Goal: Check status: Check status

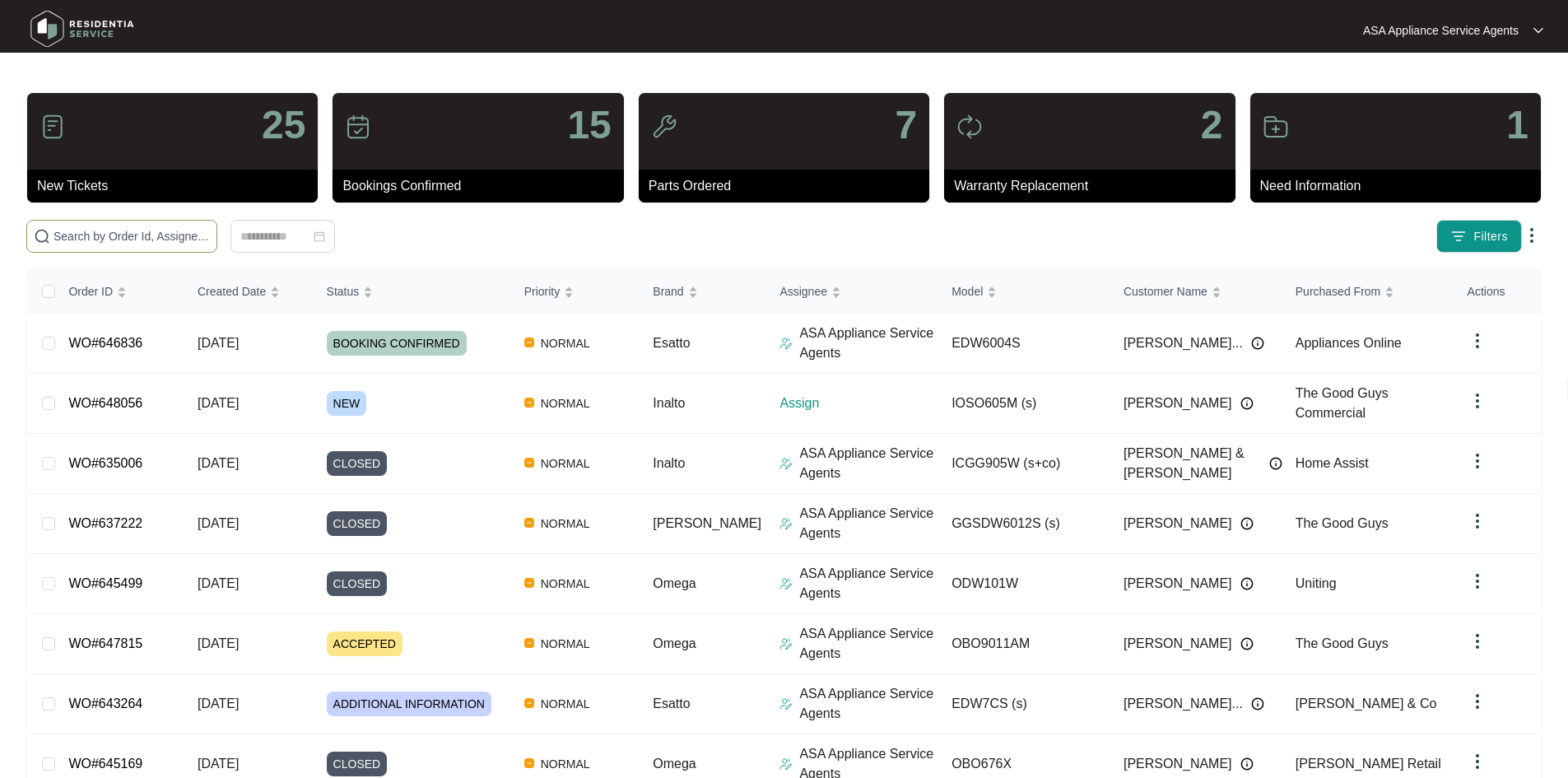
click at [210, 234] on input "text" at bounding box center [131, 236] width 157 height 18
paste input "648056"
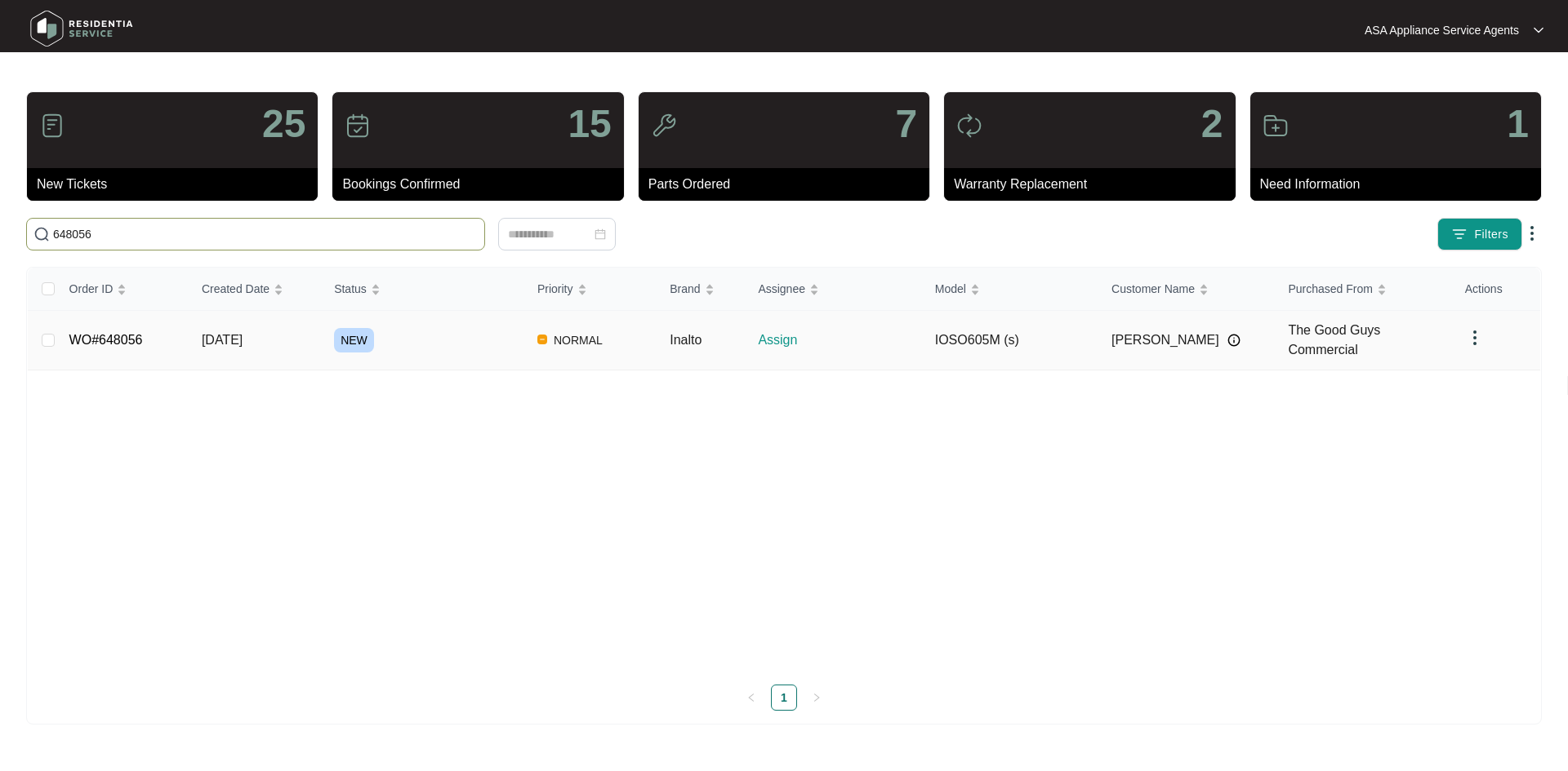
type input "648056"
click at [418, 349] on td "NEW" at bounding box center [422, 340] width 203 height 59
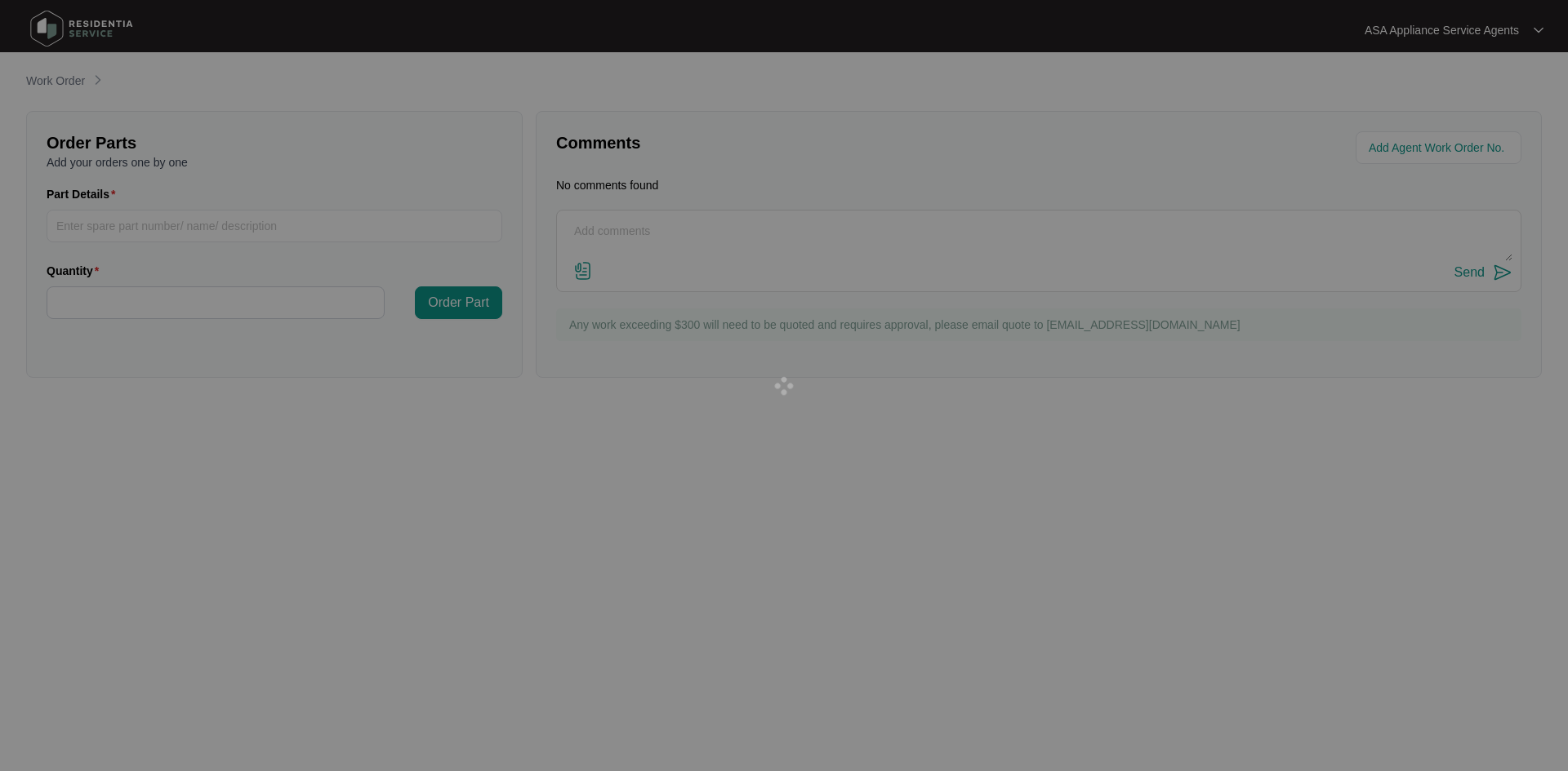
click at [418, 349] on div at bounding box center [784, 385] width 1568 height 771
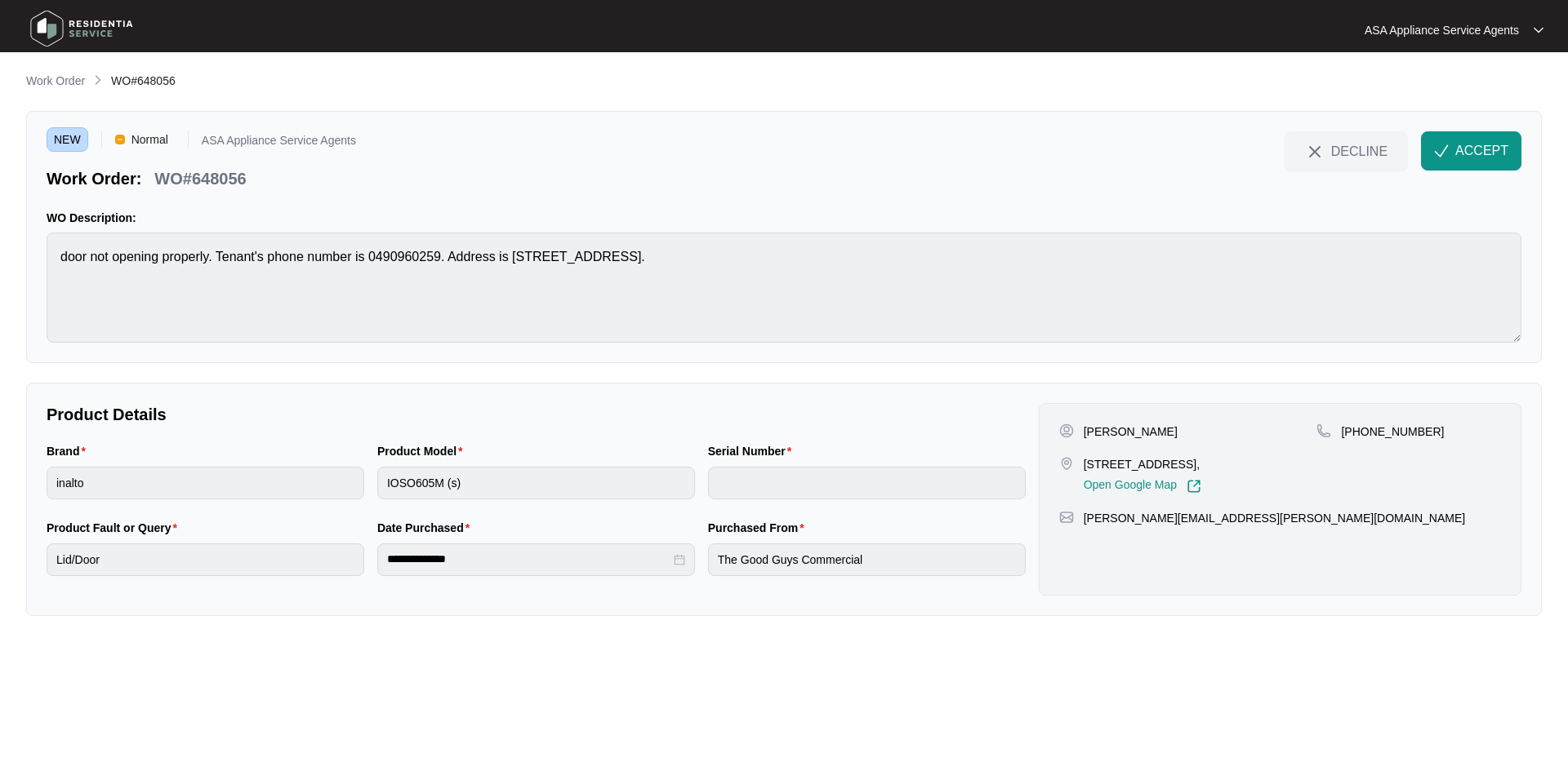
click at [220, 179] on p "WO#648056" at bounding box center [200, 178] width 92 height 23
click at [1119, 437] on p "[PERSON_NAME]" at bounding box center [1130, 431] width 93 height 16
copy p "Byrne"
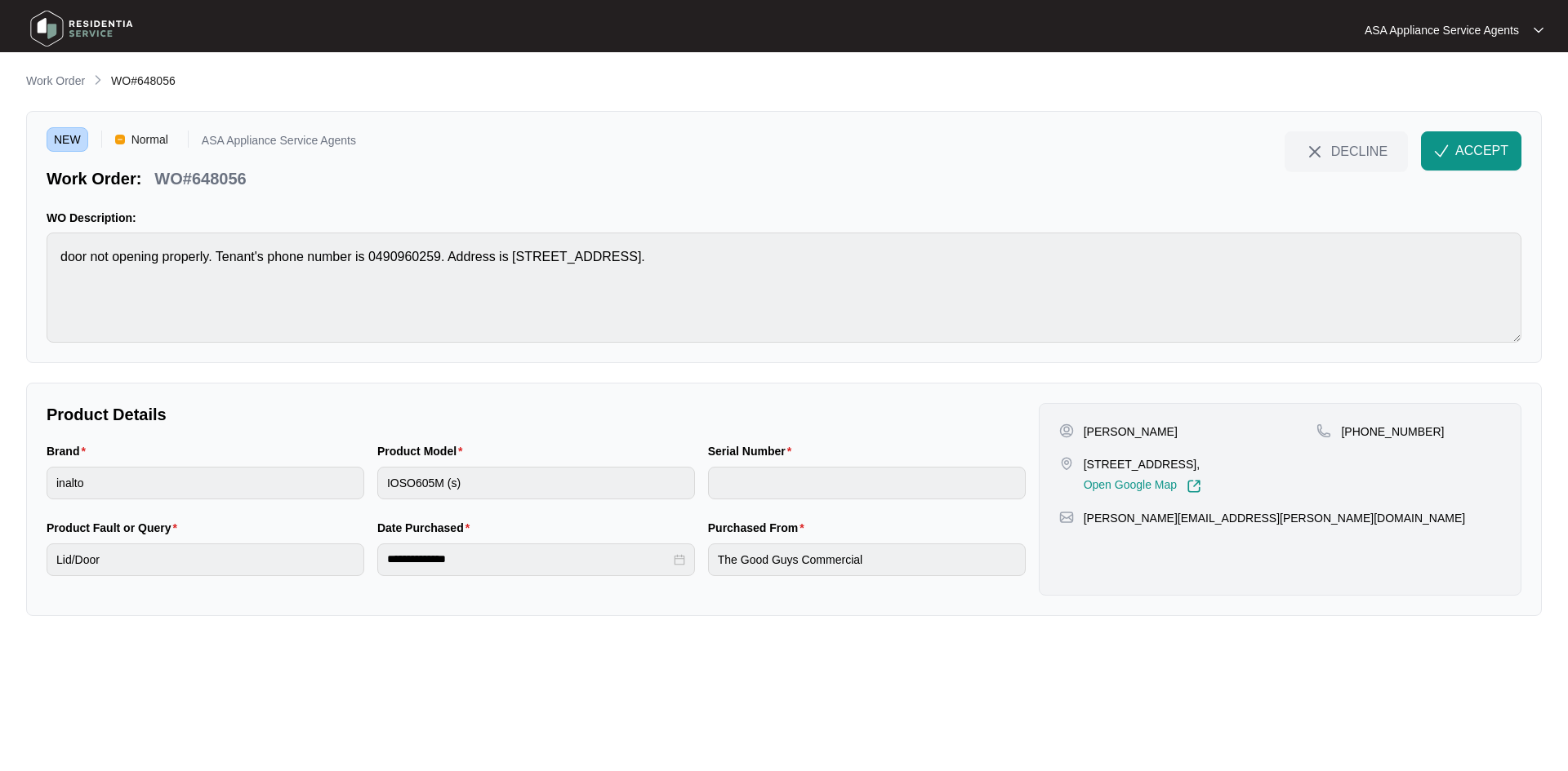
click at [1095, 427] on p "[PERSON_NAME]" at bounding box center [1130, 431] width 93 height 16
drag, startPoint x: 1094, startPoint y: 427, endPoint x: 377, endPoint y: 427, distance: 717.0
click at [1094, 427] on p "[PERSON_NAME]" at bounding box center [1130, 431] width 93 height 16
copy p "Terry"
drag, startPoint x: 1083, startPoint y: 467, endPoint x: 1186, endPoint y: 473, distance: 103.2
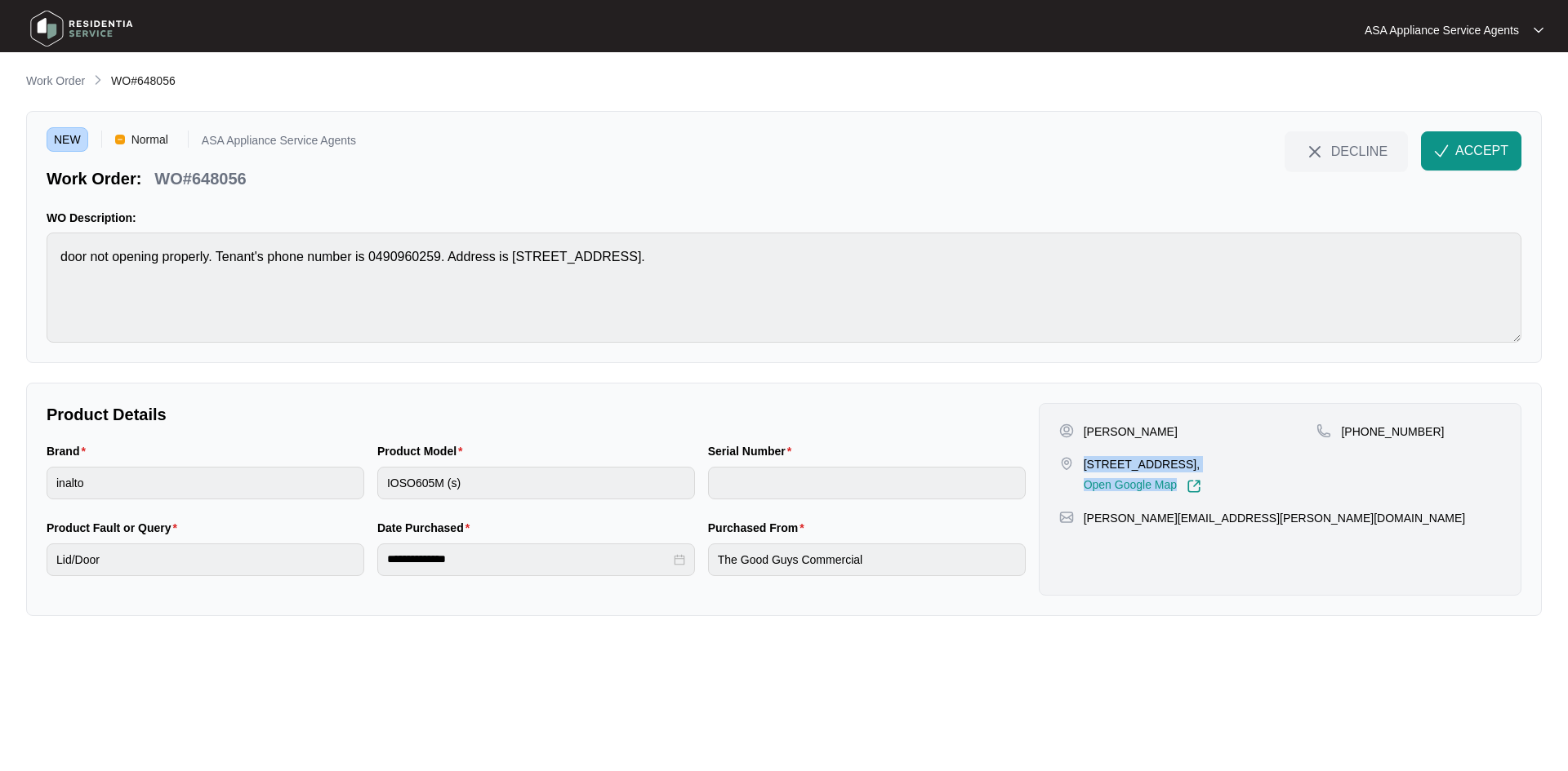
click at [1186, 473] on div "30B Masthead Close, Jindalee, Wa, 6036, Open Google Map" at bounding box center [1142, 475] width 118 height 38
click at [1186, 466] on p "30B Masthead Close, Jindalee, Wa, 6036," at bounding box center [1142, 464] width 118 height 16
drag, startPoint x: 1186, startPoint y: 466, endPoint x: 1128, endPoint y: 461, distance: 58.2
click at [1128, 461] on p "30B Masthead Close, Jindalee, Wa, 6036," at bounding box center [1142, 464] width 118 height 16
click at [1103, 462] on p "30B Masthead Close, Jindalee, Wa, 6036," at bounding box center [1142, 464] width 118 height 16
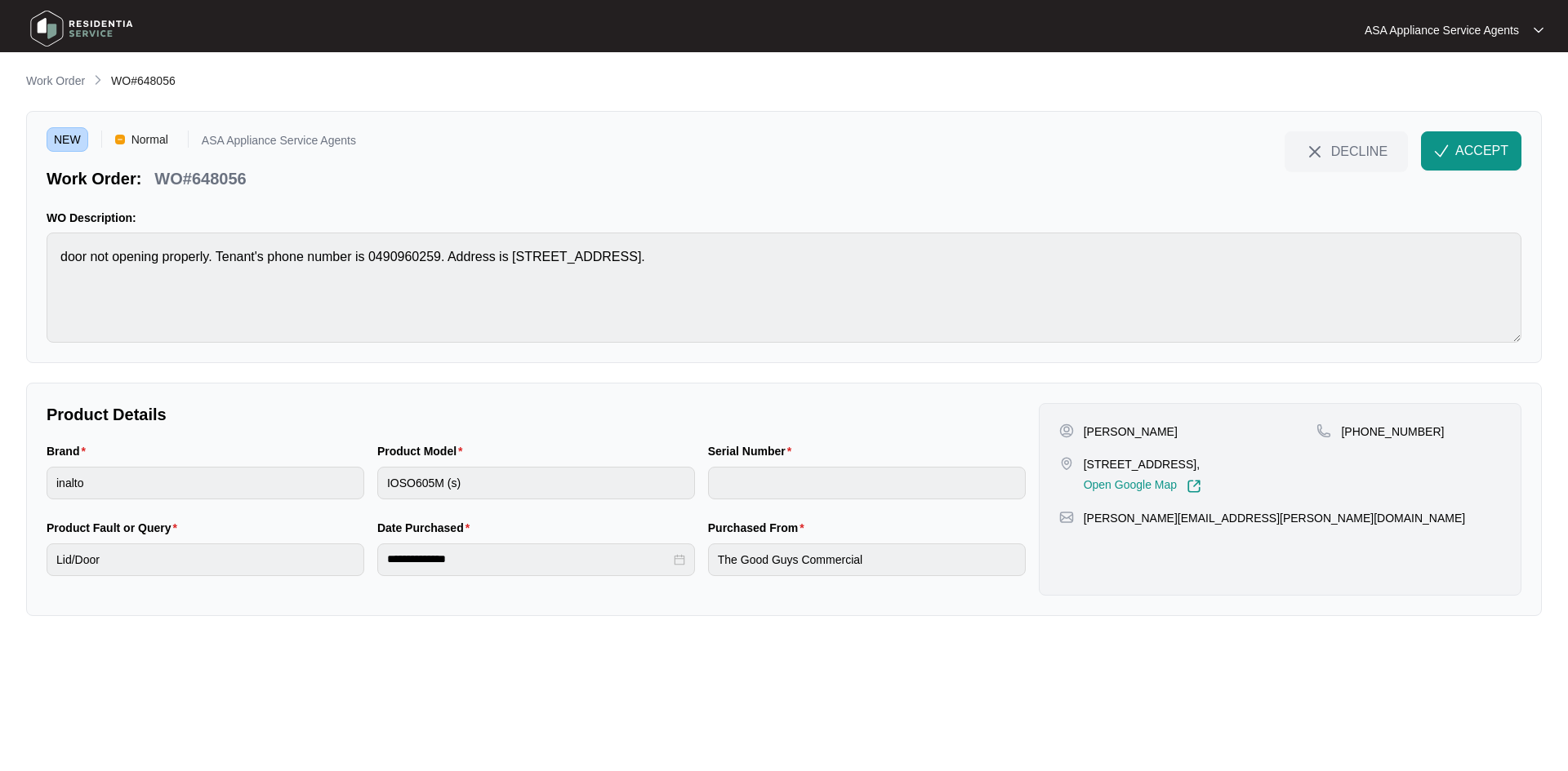
drag, startPoint x: 1082, startPoint y: 463, endPoint x: 1187, endPoint y: 470, distance: 105.2
click at [1187, 470] on div "30B Masthead Close, Jindalee, Wa, 6036, Open Google Map" at bounding box center [1188, 475] width 258 height 38
copy p "30B Masthead Close"
click at [1201, 468] on p "30B Masthead Close, Jindalee, Wa, 6036," at bounding box center [1142, 464] width 118 height 16
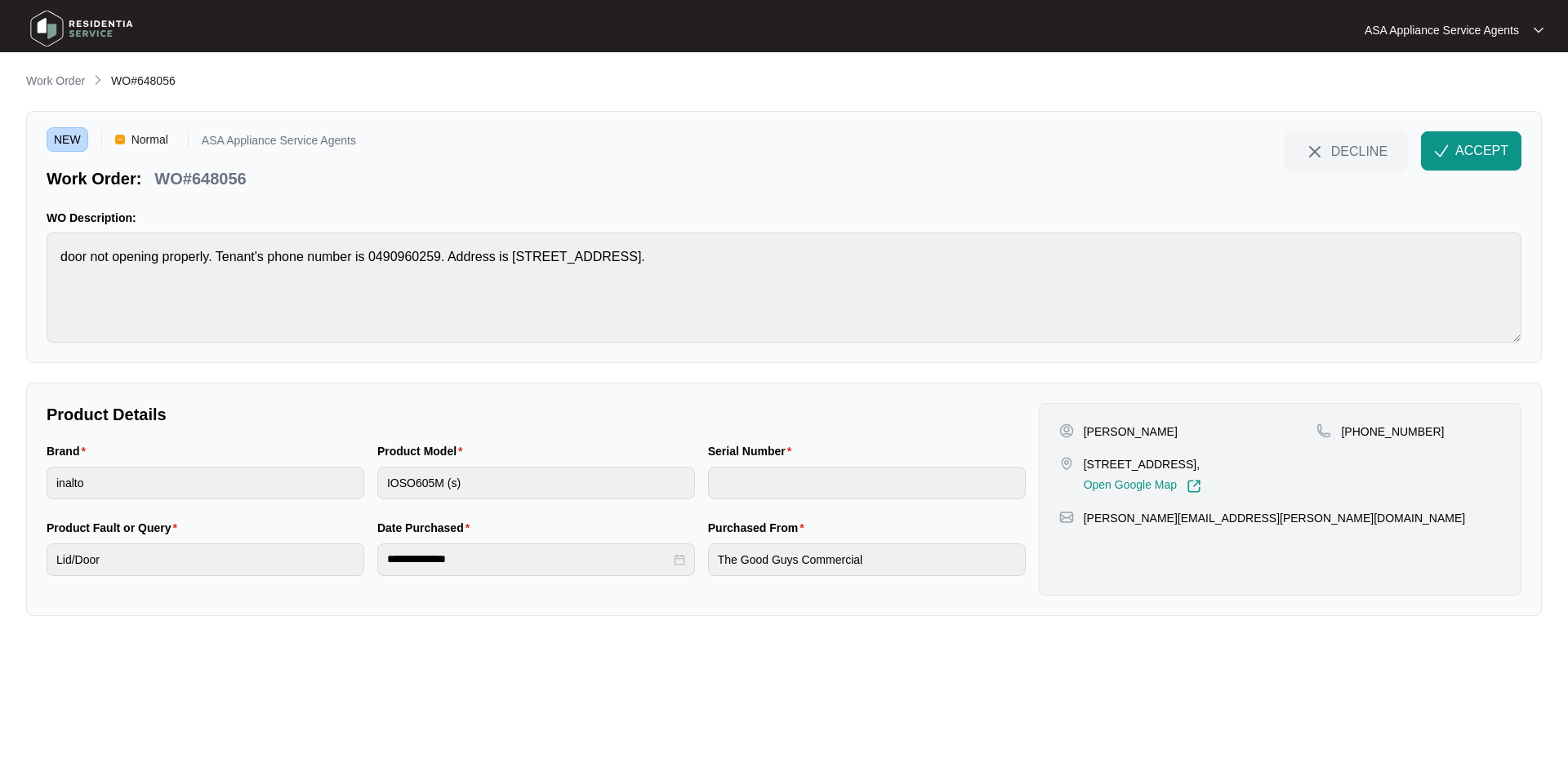
copy p "Jindalee"
drag, startPoint x: 1357, startPoint y: 431, endPoint x: 1477, endPoint y: 433, distance: 120.0
click at [1477, 433] on div "+61478271987" at bounding box center [1408, 431] width 184 height 16
click at [1383, 433] on p "+61478271987" at bounding box center [1392, 431] width 103 height 16
drag, startPoint x: 1362, startPoint y: 430, endPoint x: 1455, endPoint y: 435, distance: 93.1
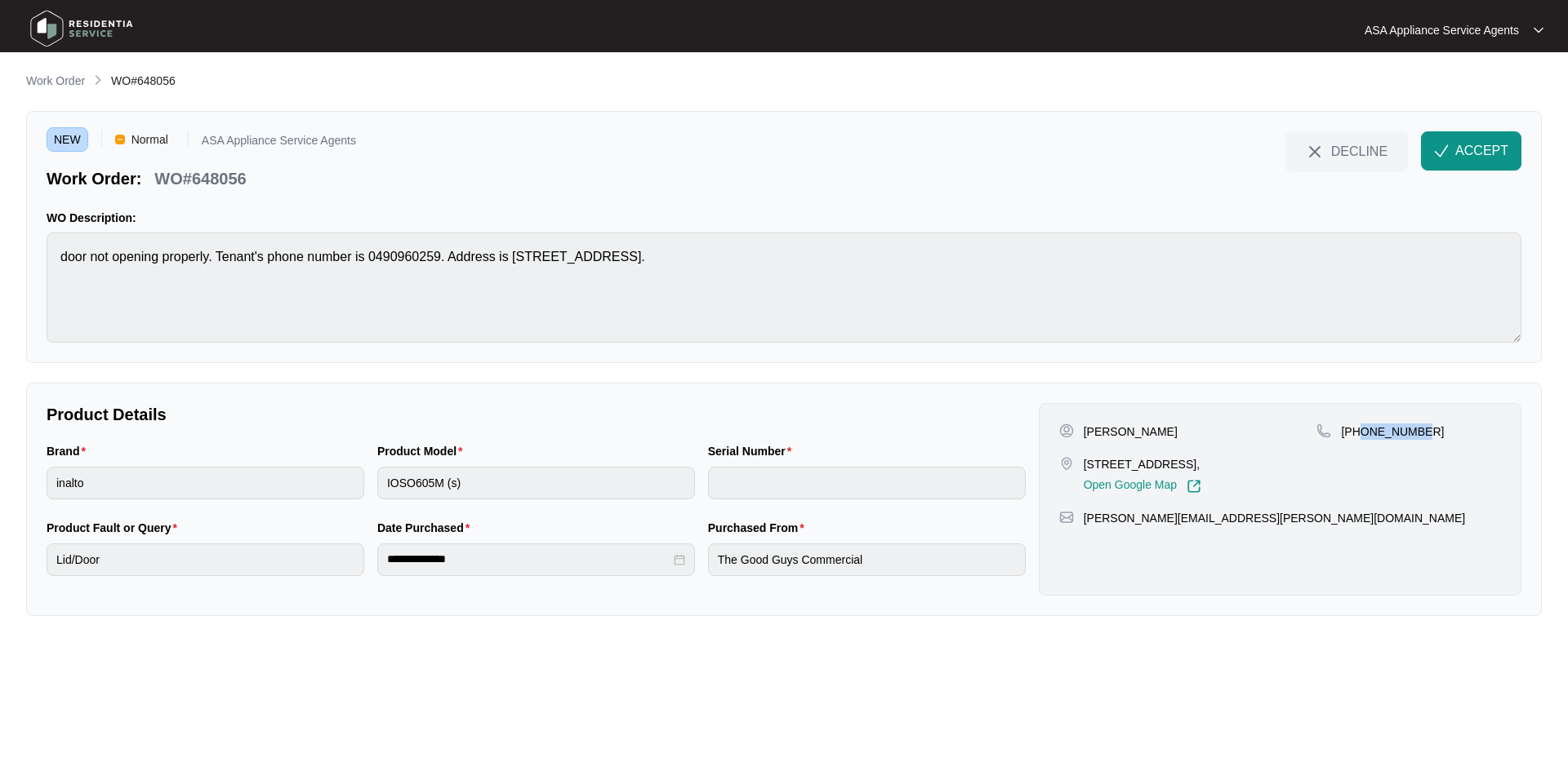
click at [1455, 435] on div "+61478271987" at bounding box center [1408, 431] width 184 height 16
copy p "478271987"
drag, startPoint x: 1236, startPoint y: 519, endPoint x: 1080, endPoint y: 517, distance: 156.0
click at [1080, 517] on div "terry.byrne@dohw.wa.gov.au" at bounding box center [1280, 518] width 442 height 16
copy p "terry.byrne@dohw.wa.gov.au"
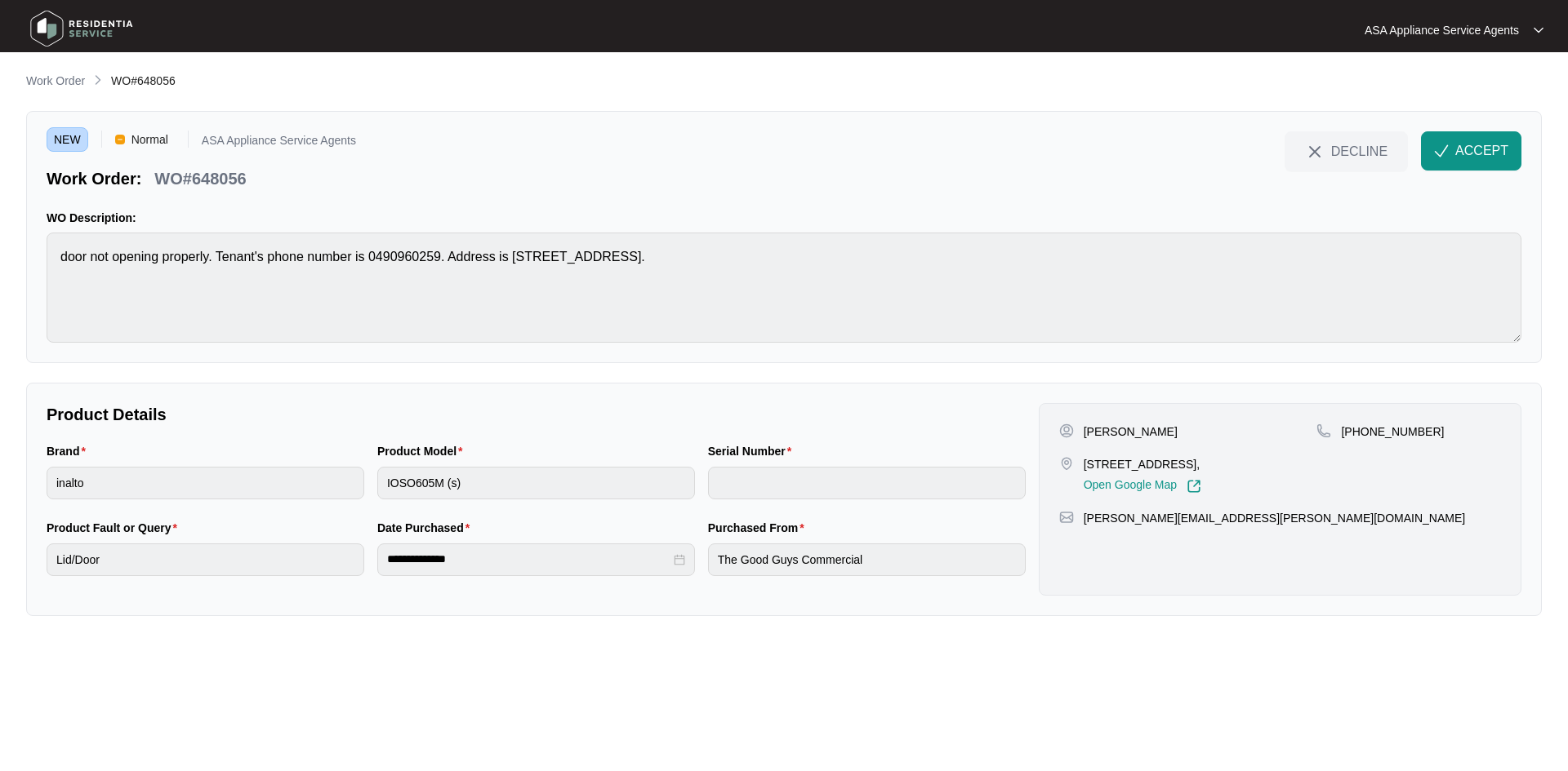
click at [26, 304] on div "NEW Normal ASA Appliance Service Agents Work Order: WO#648056 DECLINE ACCEPT WO…" at bounding box center [783, 237] width 1516 height 252
click at [275, 479] on div "Brand inalto Product Model IOSO605M (s) Serial Number" at bounding box center [536, 480] width 992 height 76
click at [7, 483] on main "**********" at bounding box center [784, 385] width 1568 height 771
click at [1440, 148] on img "button" at bounding box center [1440, 151] width 15 height 15
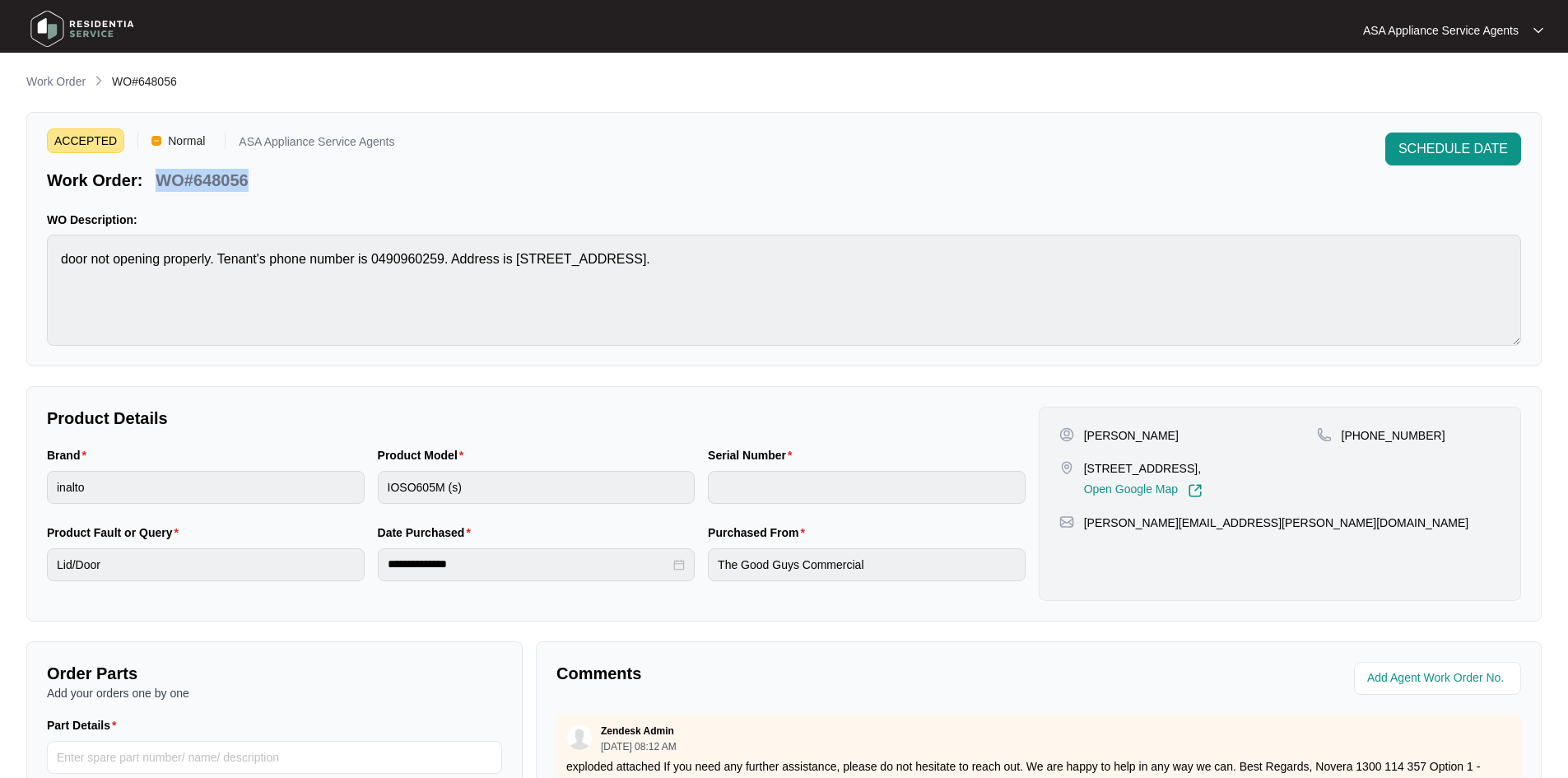
drag, startPoint x: 263, startPoint y: 186, endPoint x: 155, endPoint y: 190, distance: 108.1
click at [155, 190] on div "Work Order: WO#648056" at bounding box center [221, 177] width 348 height 29
copy p "WO#648056"
drag, startPoint x: 60, startPoint y: 74, endPoint x: 93, endPoint y: 23, distance: 60.7
click at [61, 74] on p "Work Order" at bounding box center [55, 81] width 60 height 16
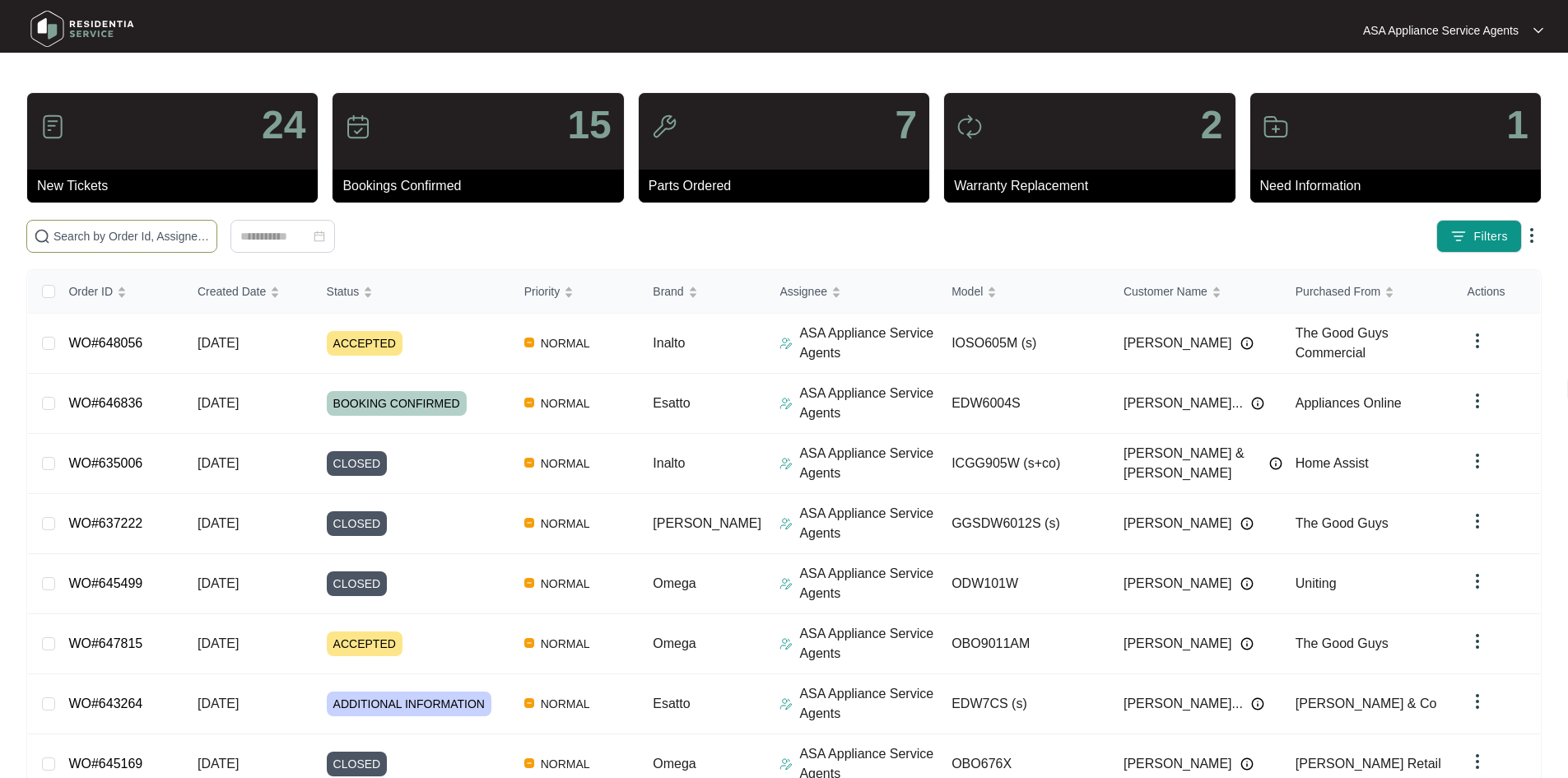
click at [210, 241] on input "text" at bounding box center [131, 236] width 157 height 18
paste input "647882"
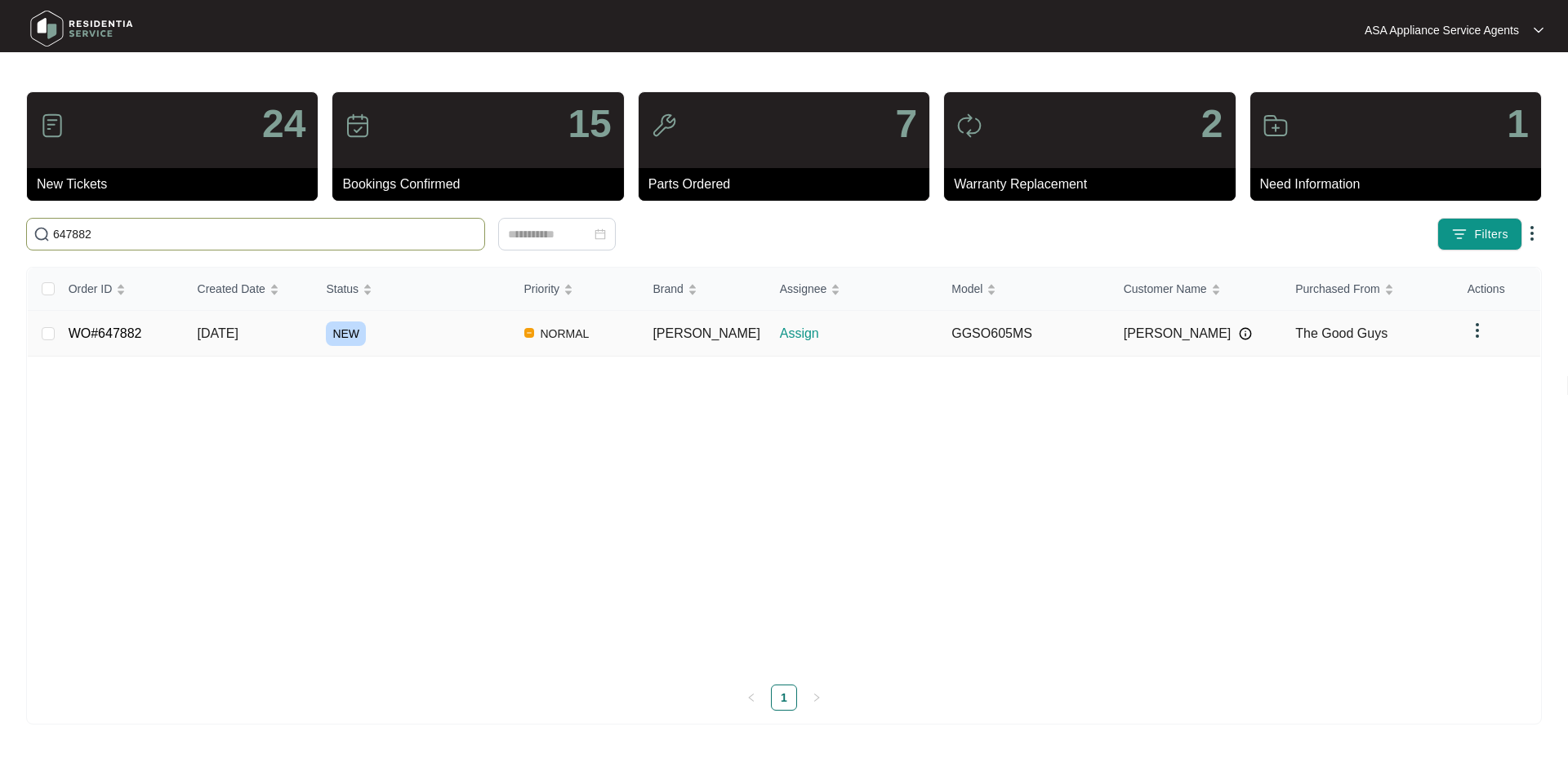
type input "647882"
click at [310, 320] on td "[DATE]" at bounding box center [249, 334] width 129 height 45
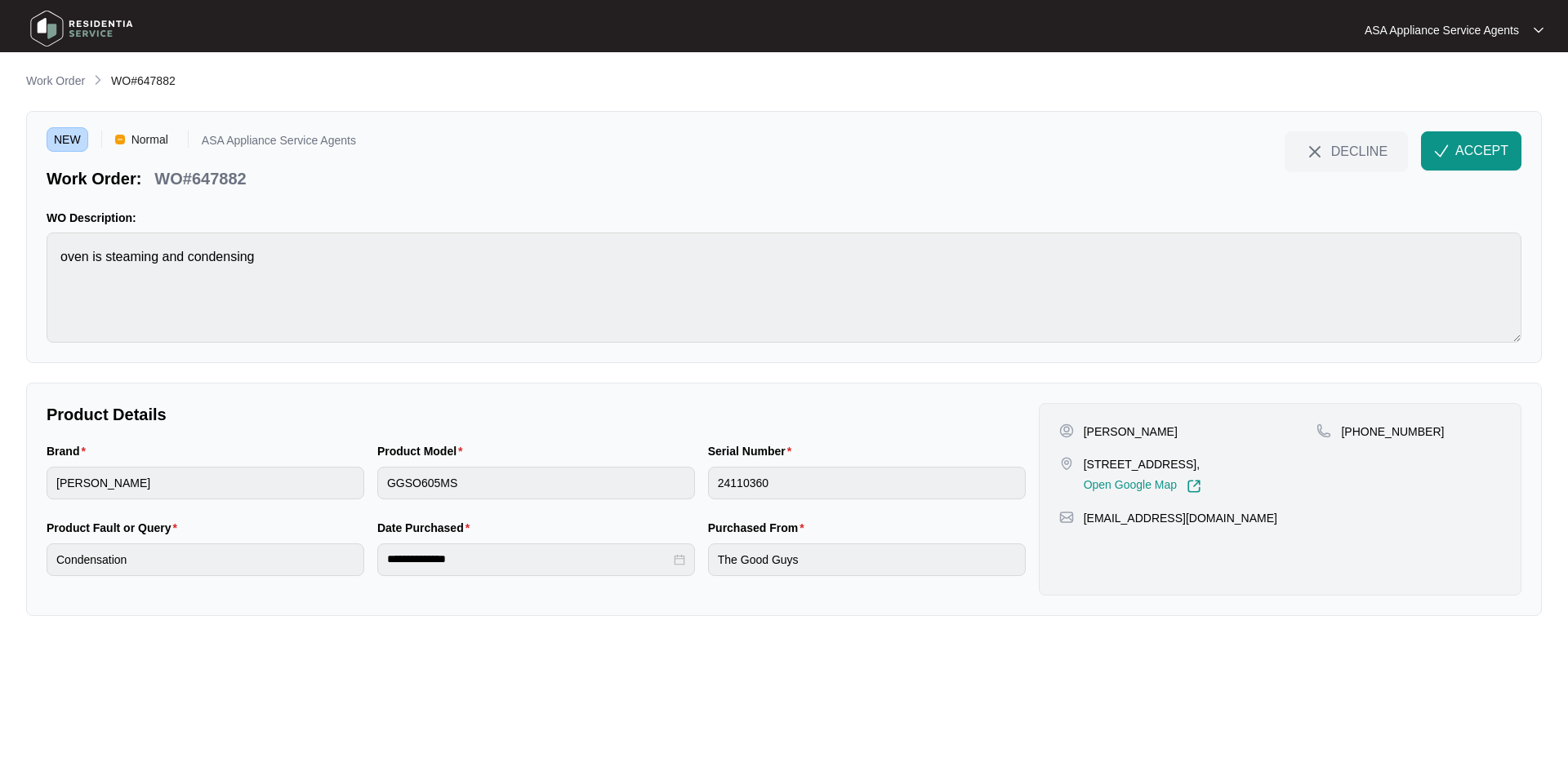
click at [1120, 432] on p "[PERSON_NAME]" at bounding box center [1130, 431] width 93 height 16
copy p "Olet"
click at [1098, 433] on p "[PERSON_NAME]" at bounding box center [1130, 431] width 93 height 16
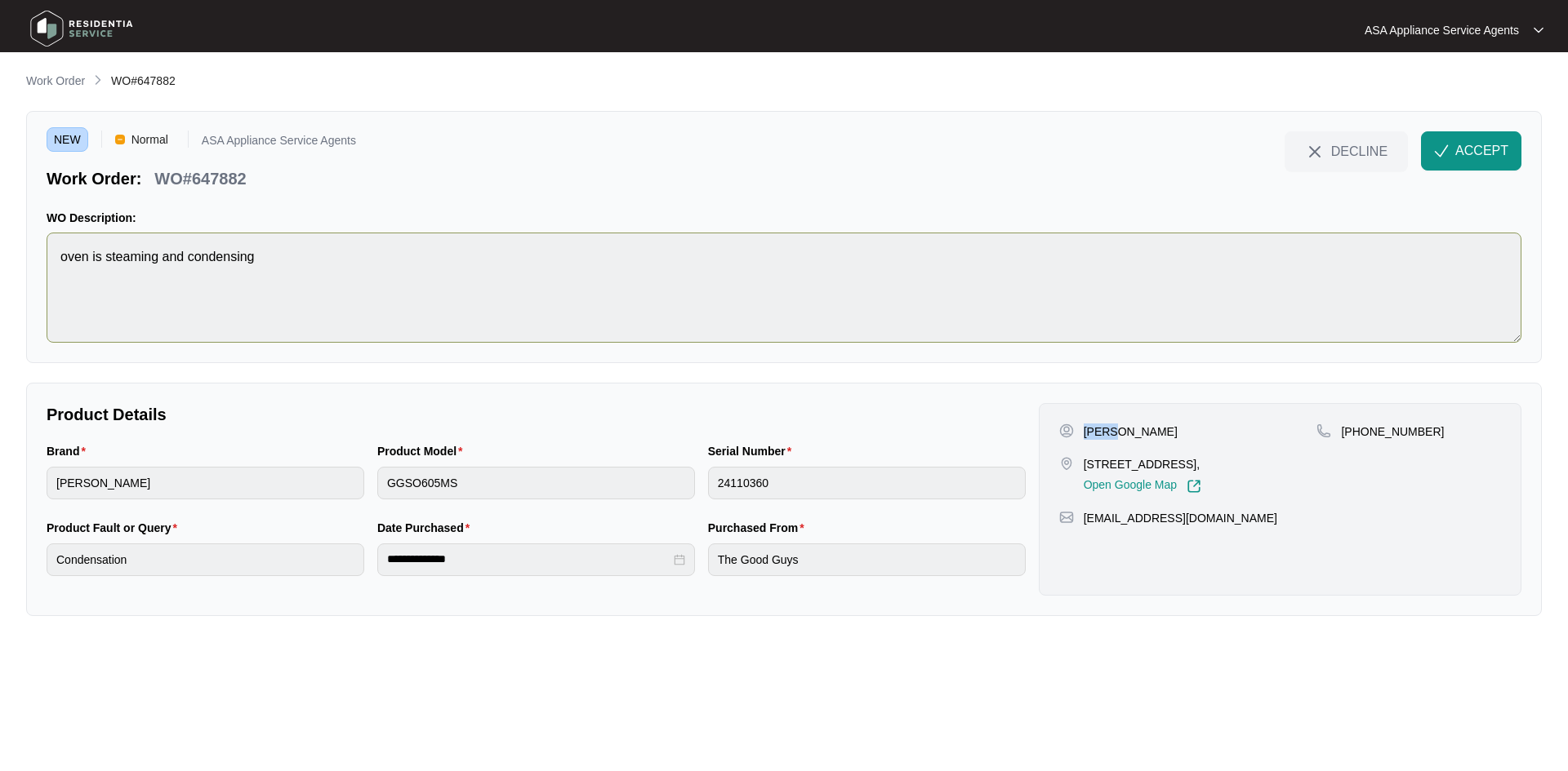
copy p "[PERSON_NAME]"
drag, startPoint x: 1360, startPoint y: 431, endPoint x: 1438, endPoint y: 432, distance: 78.0
click at [1438, 432] on div "[PHONE_NUMBER]" at bounding box center [1408, 431] width 184 height 16
copy p "430314440"
click at [328, 491] on div "Brand [PERSON_NAME] Product Model GGSO605MS Serial Number 24110360" at bounding box center [536, 480] width 992 height 76
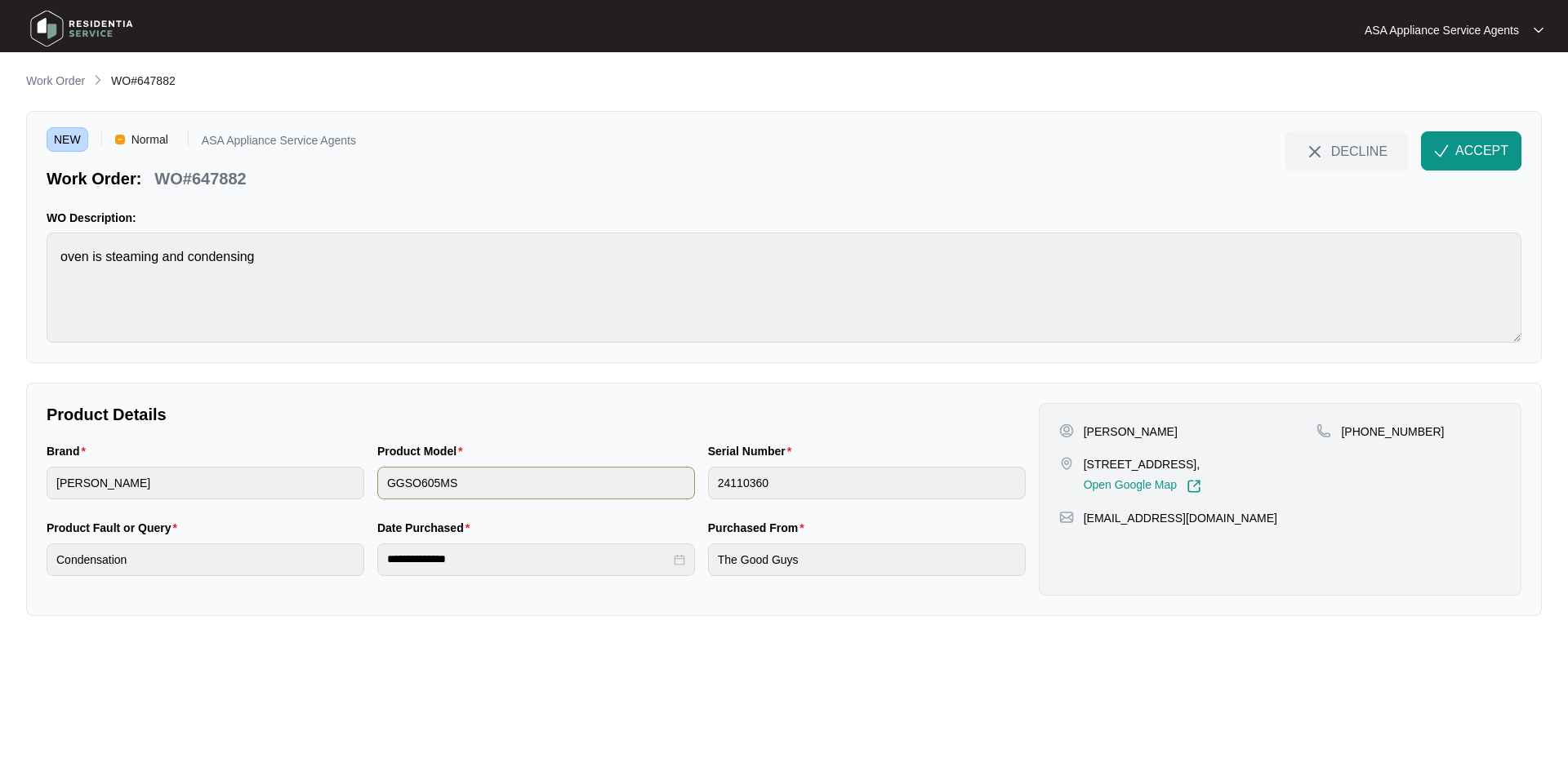
click at [637, 487] on div "Brand [PERSON_NAME] Product Model GGSO605MS Serial Number 24110360" at bounding box center [536, 480] width 992 height 76
click at [24, 265] on main "**********" at bounding box center [784, 385] width 1568 height 771
drag, startPoint x: 253, startPoint y: 180, endPoint x: 160, endPoint y: 178, distance: 93.0
click at [160, 178] on div "Work Order: WO#647882" at bounding box center [201, 175] width 310 height 28
copy p "WO#647882"
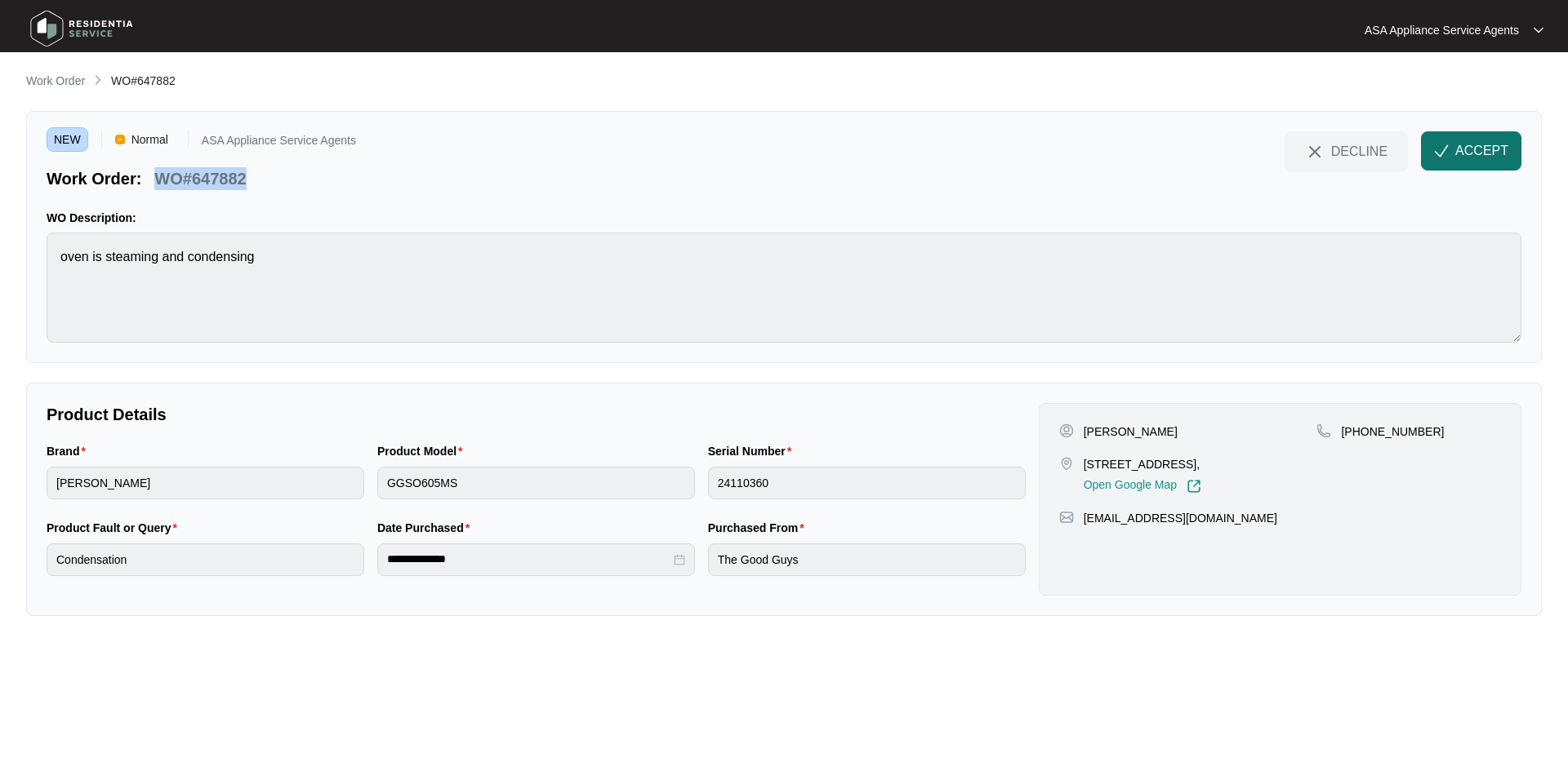
click at [1448, 149] on img "button" at bounding box center [1440, 151] width 15 height 15
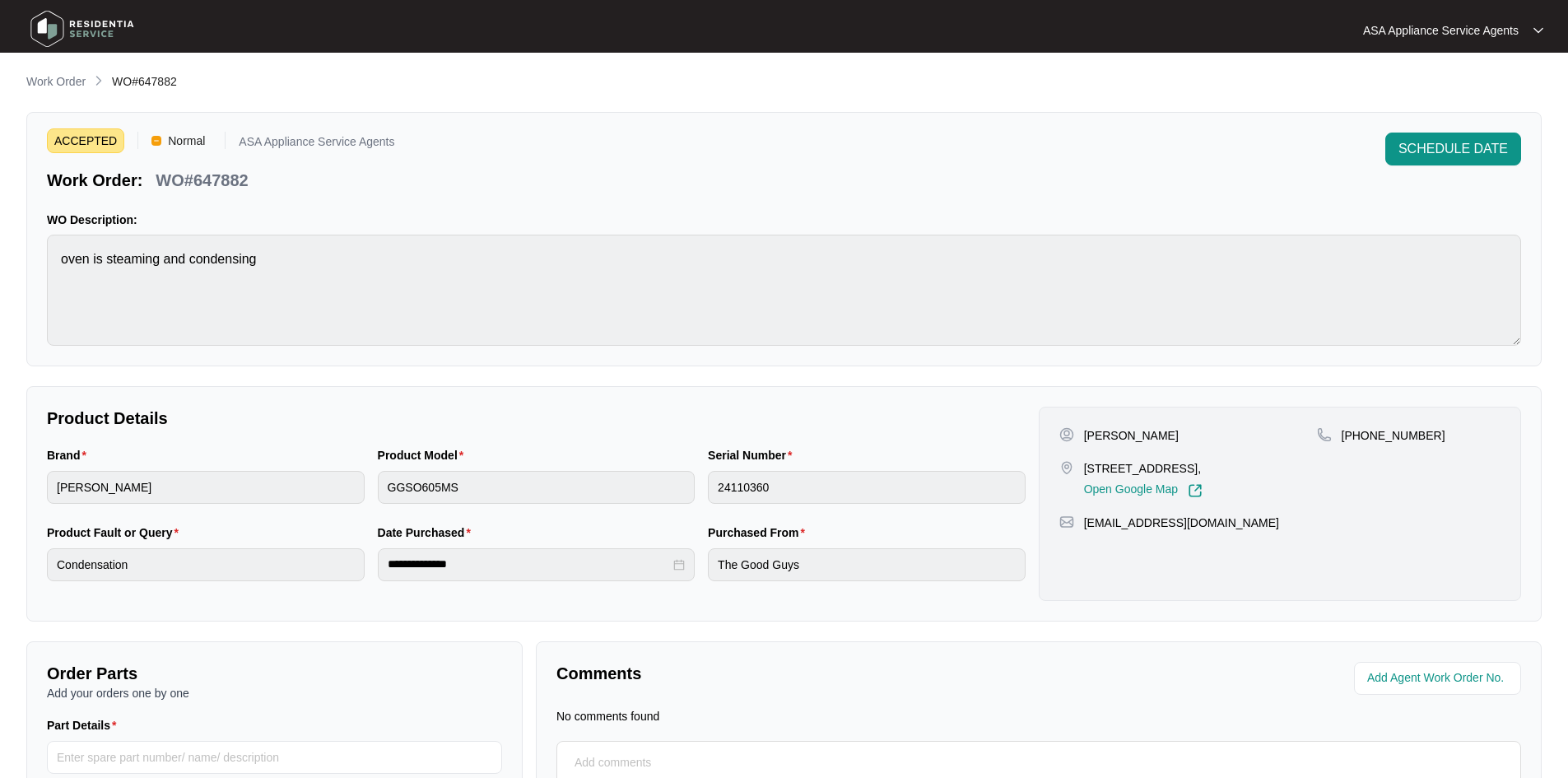
drag, startPoint x: 94, startPoint y: 104, endPoint x: 90, endPoint y: 74, distance: 30.3
click at [94, 103] on div "**********" at bounding box center [784, 492] width 1515 height 839
